Goal: Task Accomplishment & Management: Manage account settings

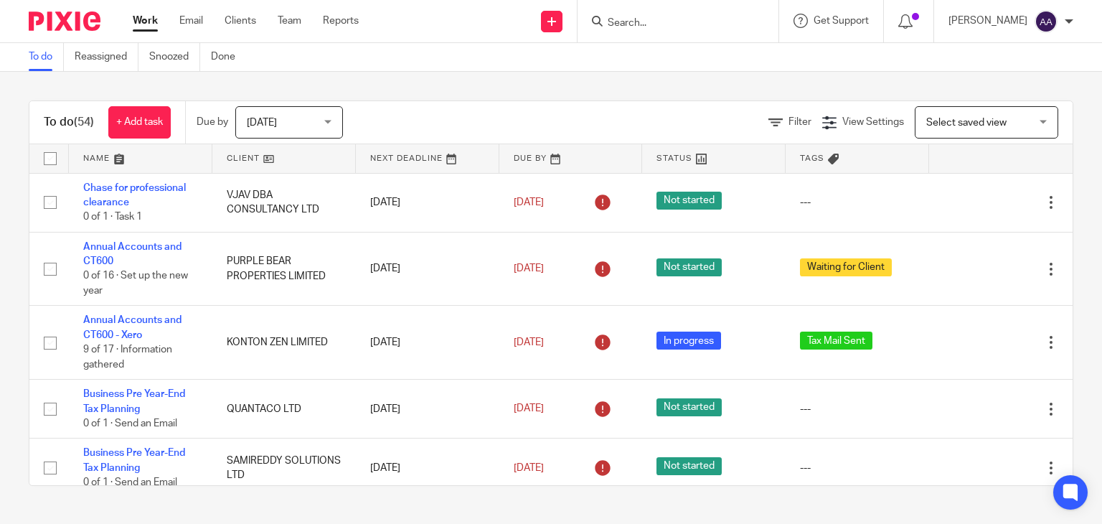
click at [653, 22] on input "Search" at bounding box center [670, 23] width 129 height 13
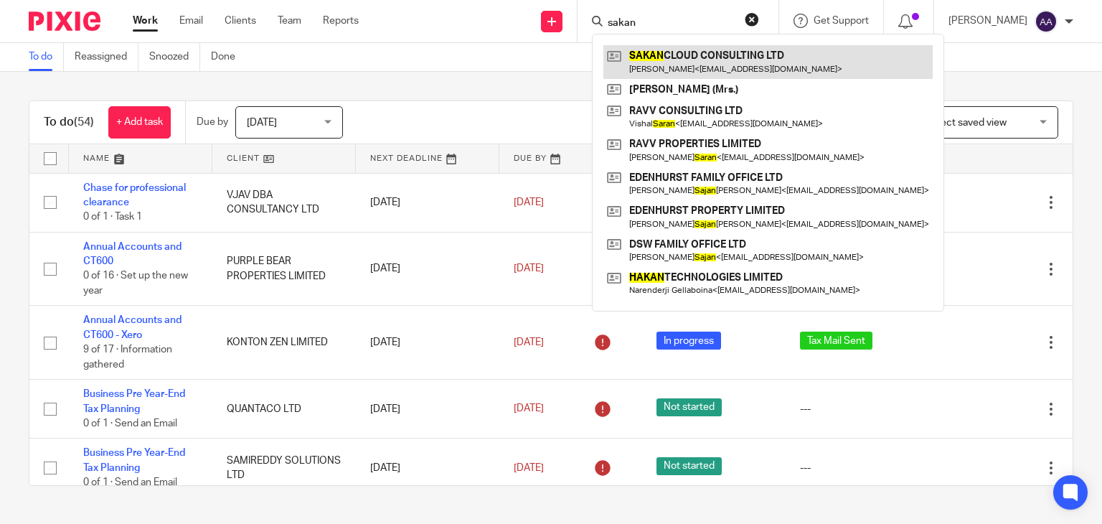
type input "sakan"
click at [696, 49] on link at bounding box center [767, 61] width 329 height 33
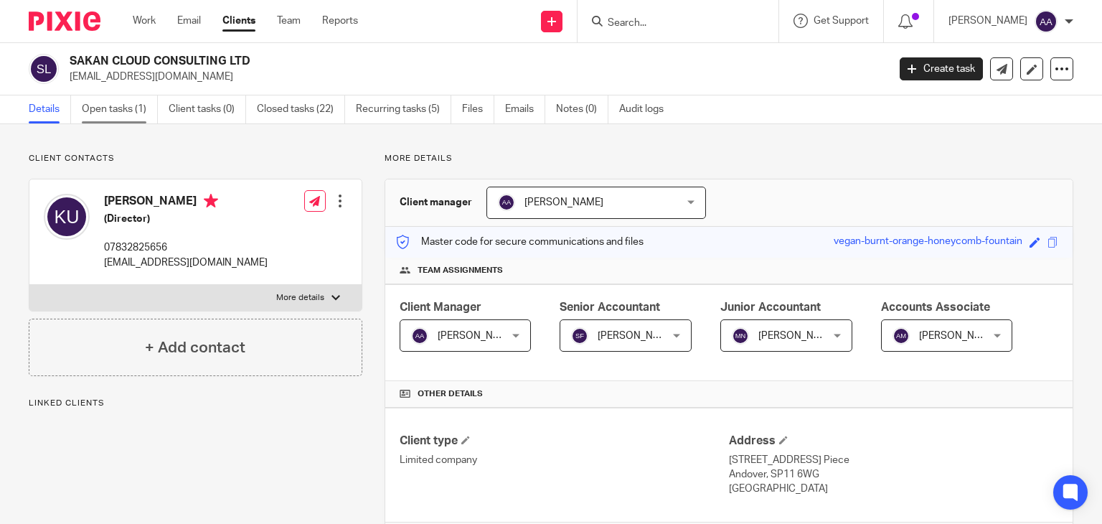
click at [100, 115] on link "Open tasks (1)" at bounding box center [120, 109] width 76 height 28
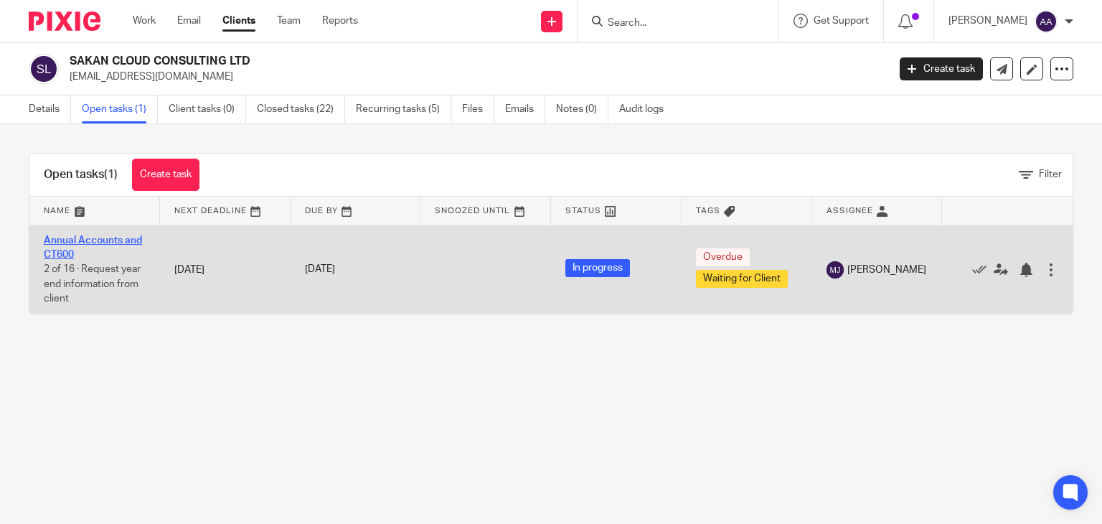
click at [112, 242] on link "Annual Accounts and CT600" at bounding box center [93, 247] width 98 height 24
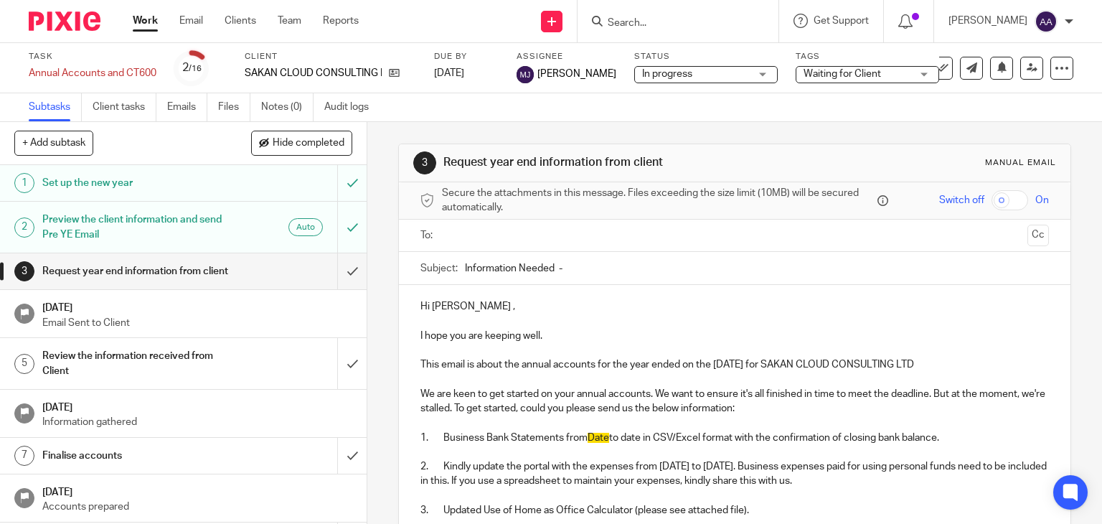
click at [775, 69] on div "In progress In progress" at bounding box center [705, 74] width 143 height 17
click at [836, 74] on span "Waiting for Client" at bounding box center [841, 74] width 77 height 10
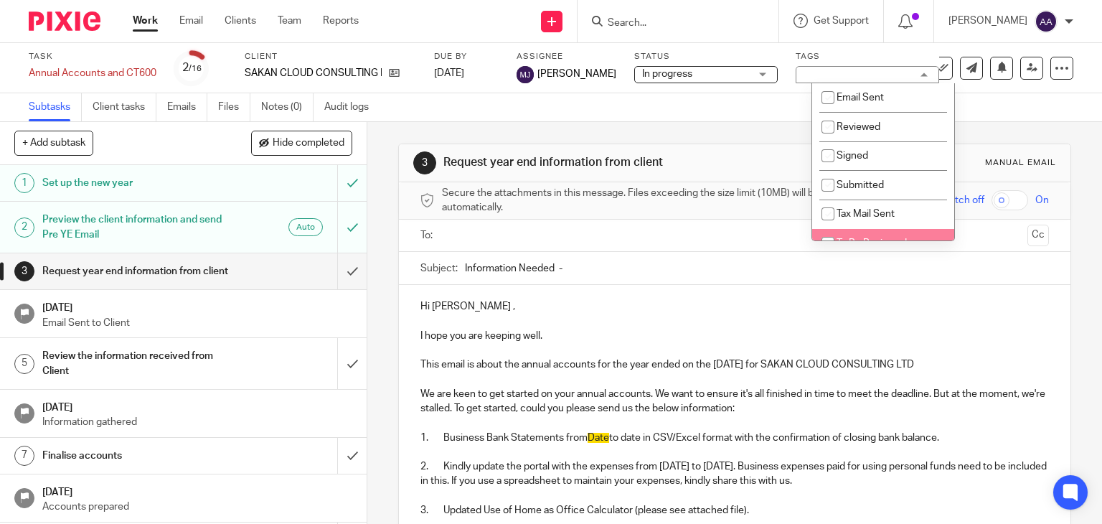
scroll to position [136, 0]
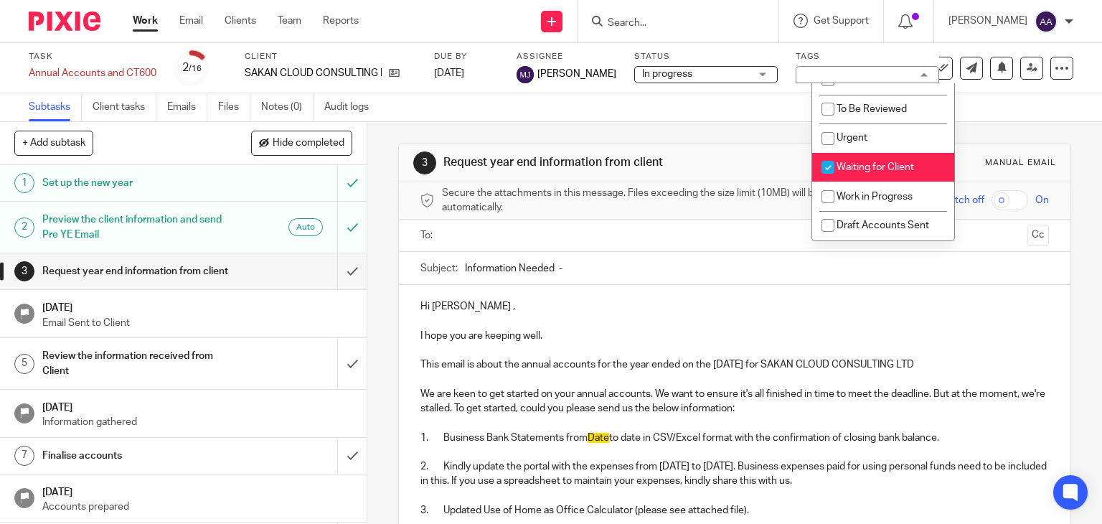
click at [860, 164] on span "Waiting for Client" at bounding box center [874, 167] width 77 height 10
checkbox input "false"
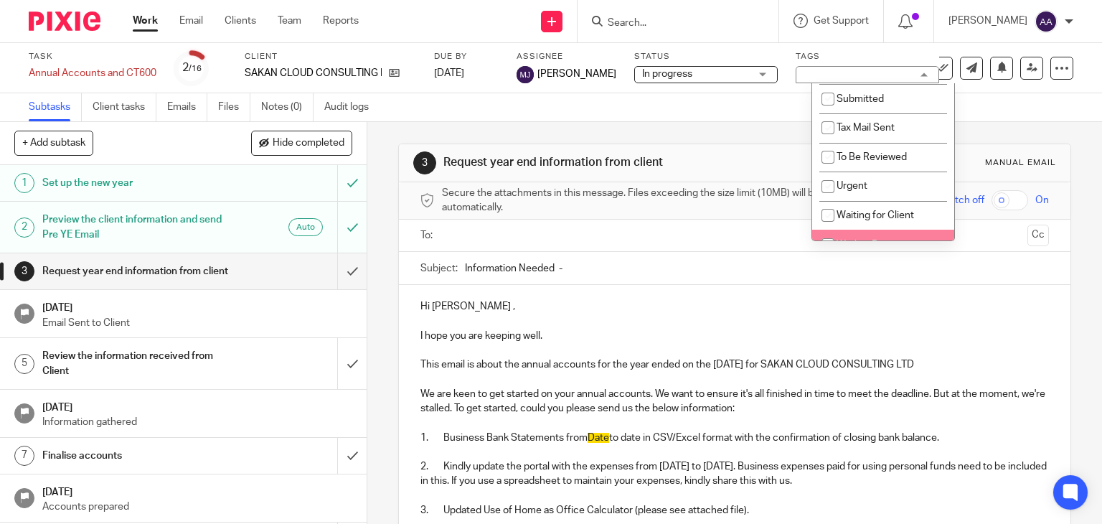
scroll to position [65, 0]
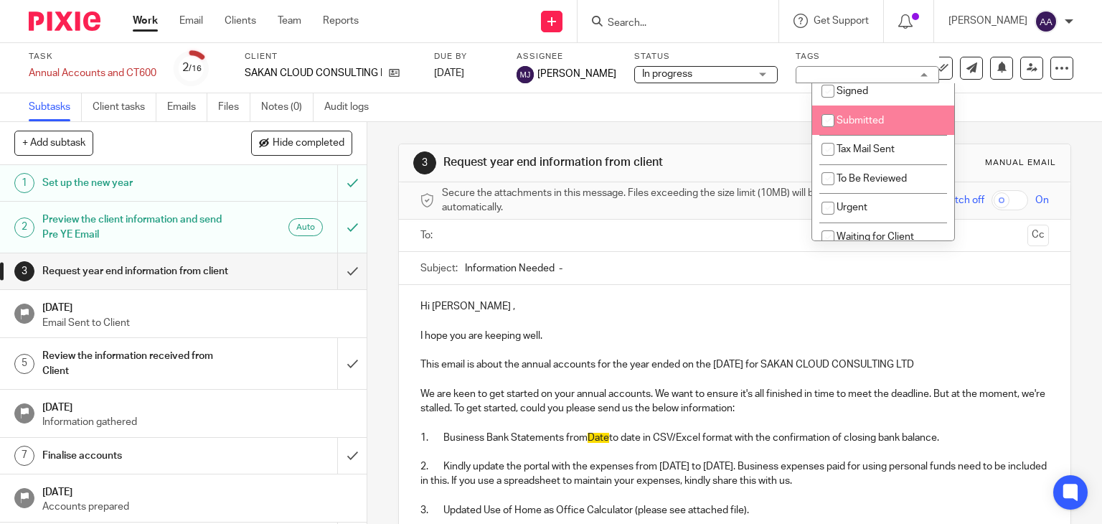
click at [868, 127] on li "Submitted" at bounding box center [883, 119] width 142 height 29
checkbox input "true"
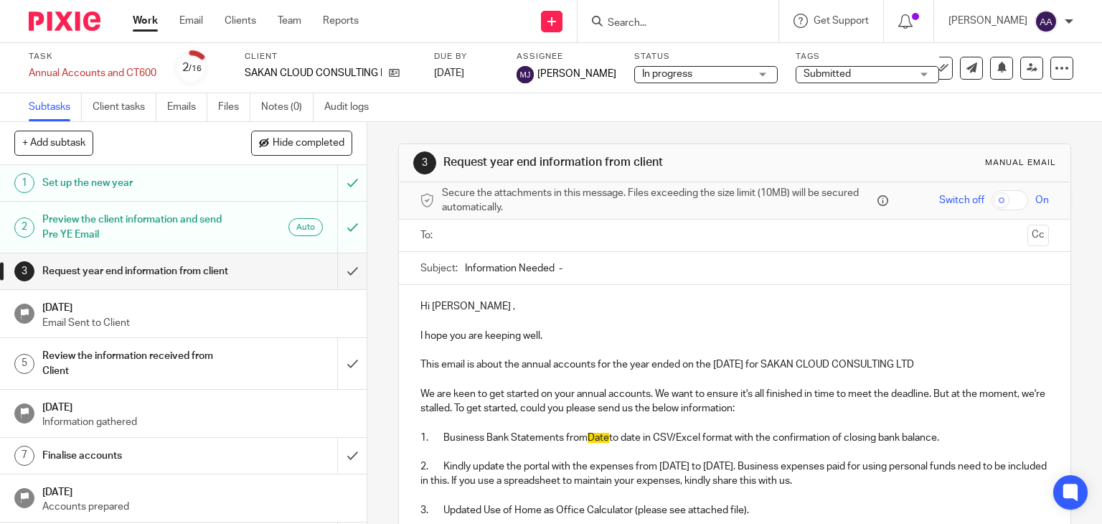
click at [719, 110] on div "Subtasks Client tasks Emails Files Notes (0) Audit logs" at bounding box center [551, 107] width 1102 height 29
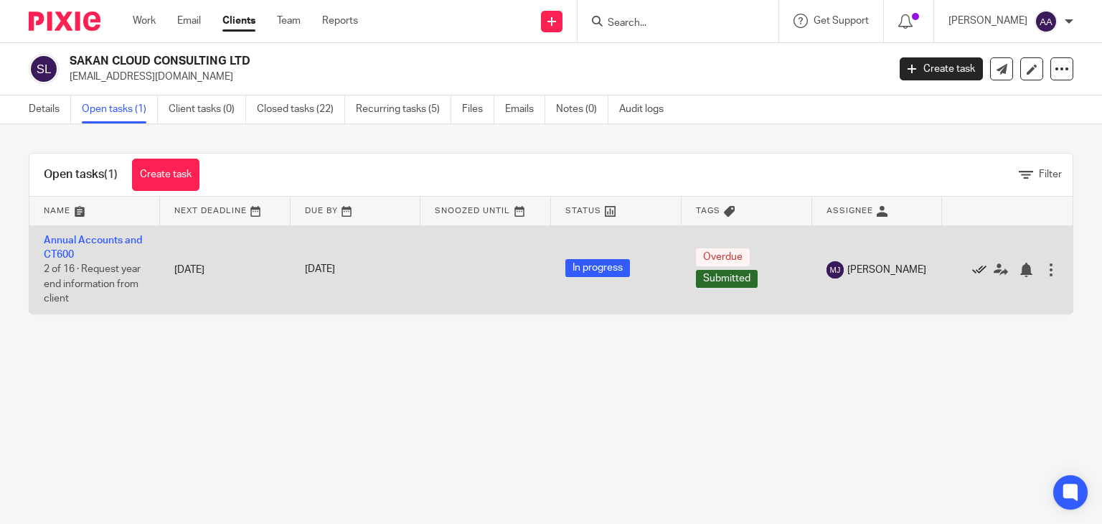
click at [972, 270] on icon at bounding box center [979, 269] width 14 height 14
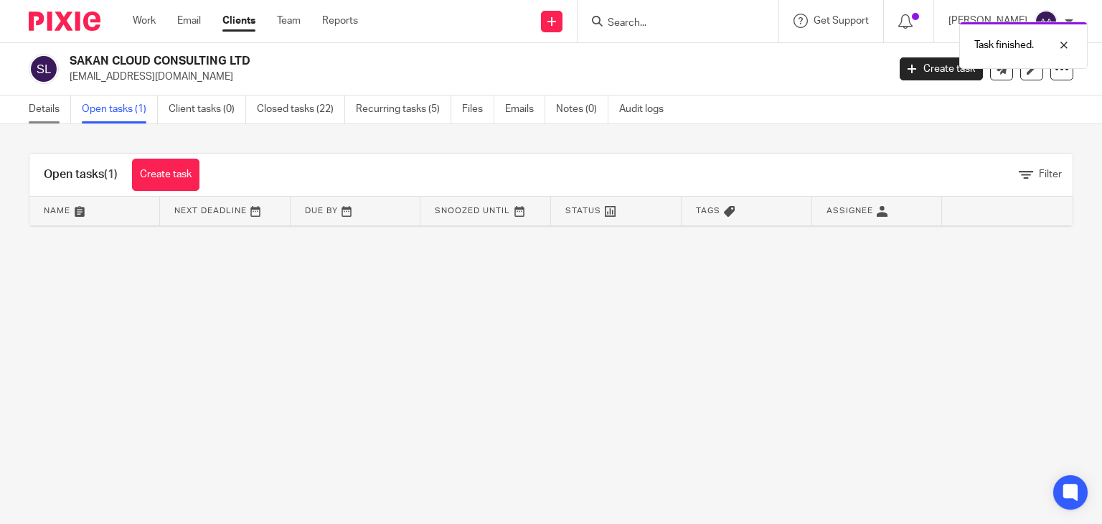
click at [49, 110] on link "Details" at bounding box center [50, 109] width 42 height 28
